Goal: Task Accomplishment & Management: Use online tool/utility

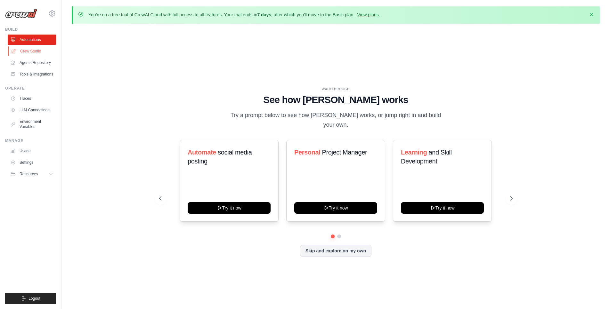
click at [38, 49] on link "Crew Studio" at bounding box center [32, 51] width 48 height 10
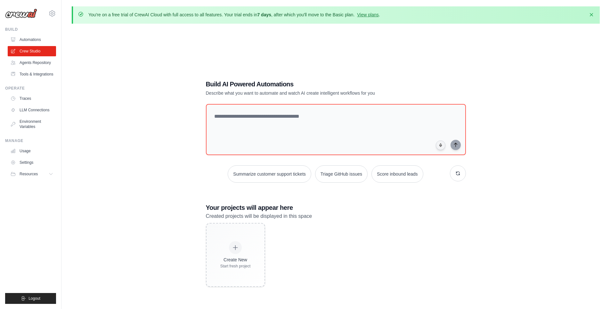
click at [138, 37] on div "Build AI Powered Automations Describe what you want to automate and watch AI cr…" at bounding box center [336, 183] width 528 height 309
